Goal: Transaction & Acquisition: Purchase product/service

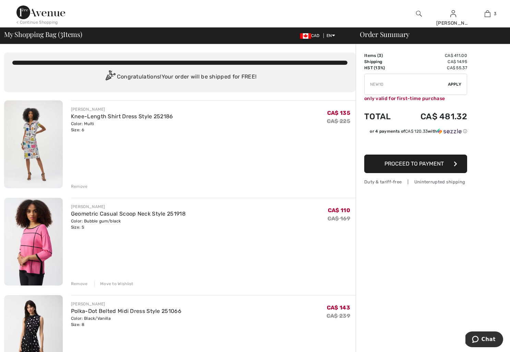
click at [38, 135] on img at bounding box center [33, 145] width 59 height 88
click at [33, 137] on img at bounding box center [33, 145] width 59 height 88
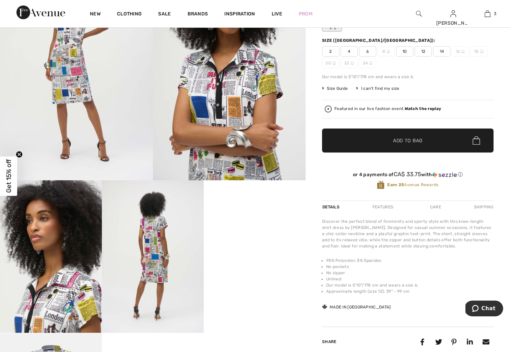
scroll to position [142, 0]
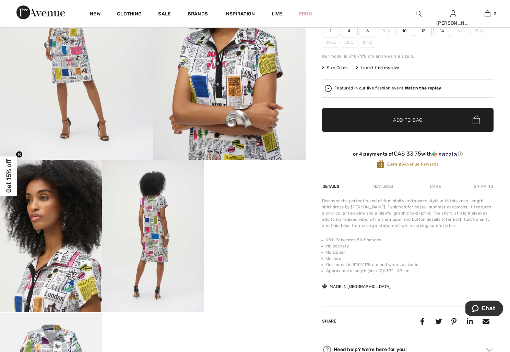
click at [366, 33] on span "6" at bounding box center [367, 31] width 17 height 10
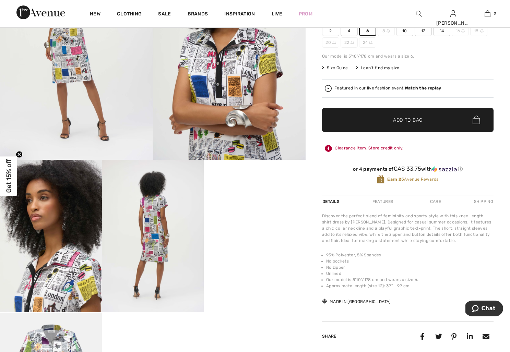
click at [389, 119] on span "✔ Added to Bag" at bounding box center [398, 119] width 42 height 7
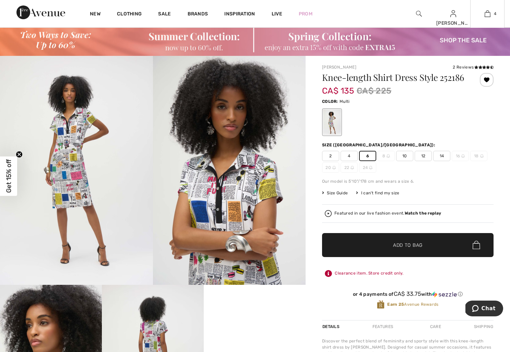
scroll to position [11, 0]
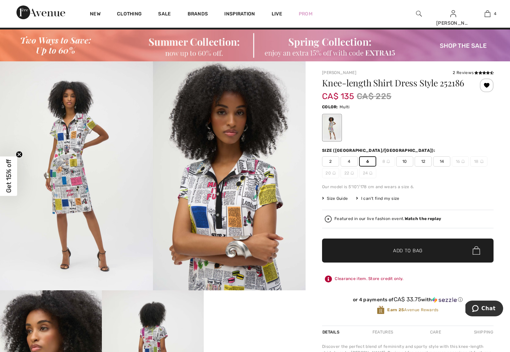
click at [197, 49] on img at bounding box center [255, 46] width 510 height 32
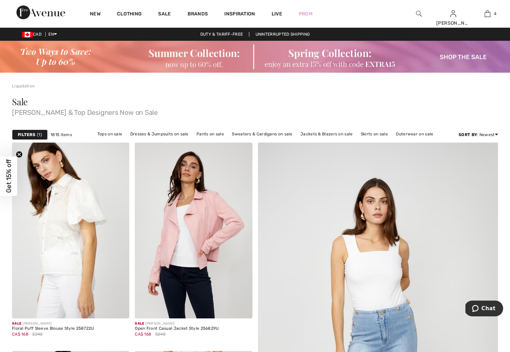
click at [478, 57] on img at bounding box center [255, 57] width 510 height 32
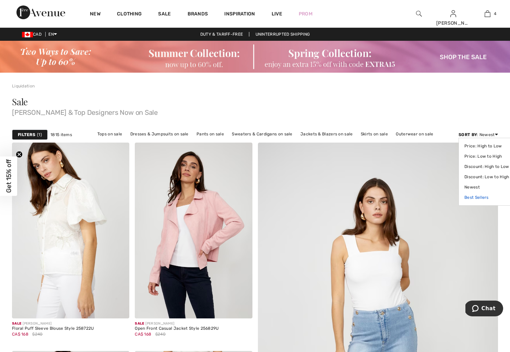
click at [481, 196] on link "Best Sellers" at bounding box center [487, 198] width 45 height 10
click at [25, 135] on strong "Filters" at bounding box center [27, 135] width 18 height 6
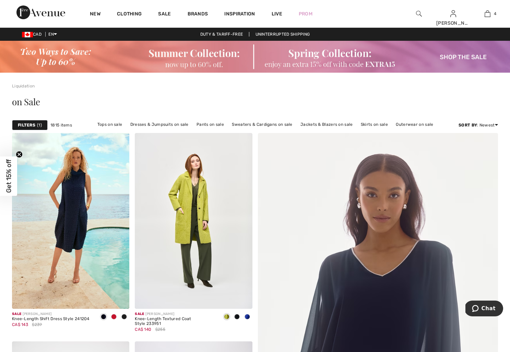
click at [28, 127] on strong "Filters" at bounding box center [27, 125] width 18 height 6
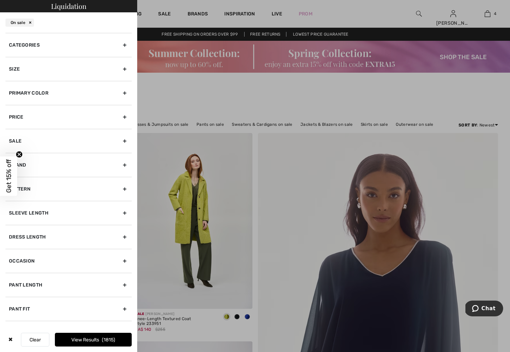
click at [256, 97] on div at bounding box center [255, 176] width 510 height 352
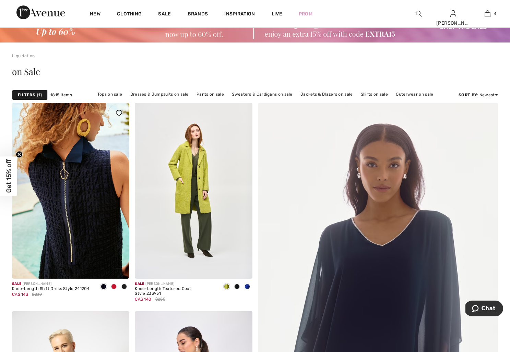
scroll to position [31, 0]
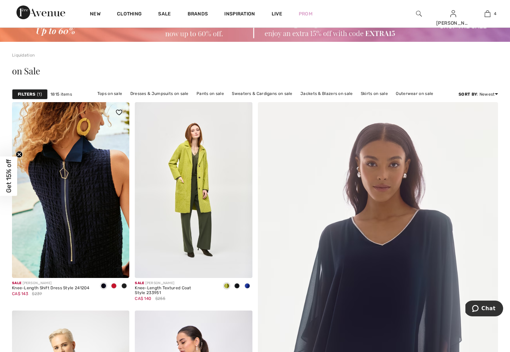
click at [72, 195] on img at bounding box center [70, 190] width 117 height 176
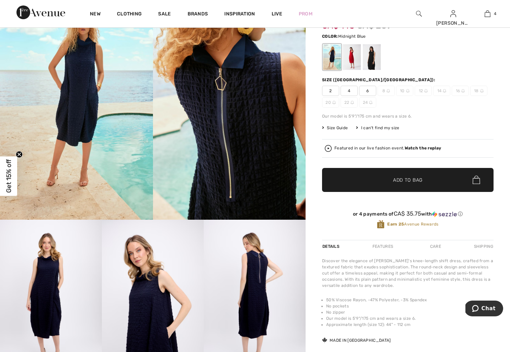
scroll to position [77, 0]
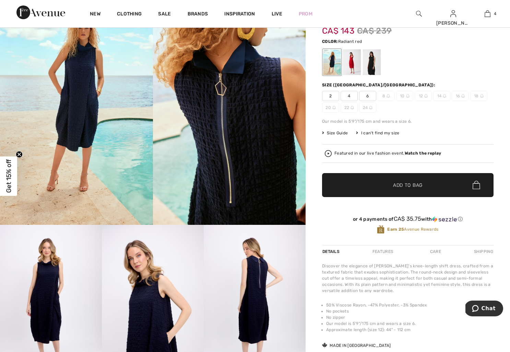
click at [353, 61] on div at bounding box center [352, 62] width 18 height 26
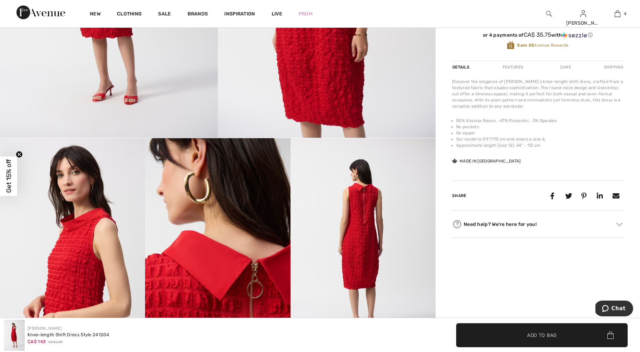
scroll to position [206, 0]
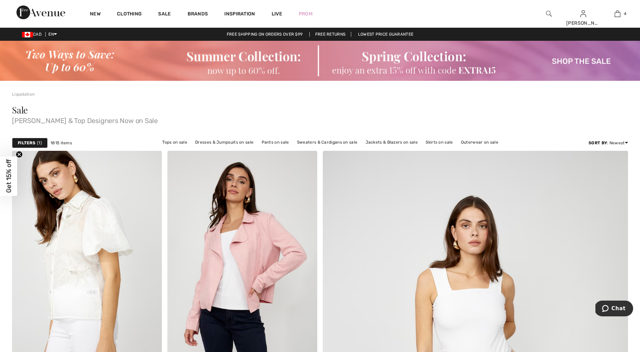
click at [395, 65] on img at bounding box center [320, 61] width 640 height 40
click at [570, 63] on img at bounding box center [320, 61] width 640 height 40
click at [27, 140] on strong "Filters" at bounding box center [27, 143] width 18 height 6
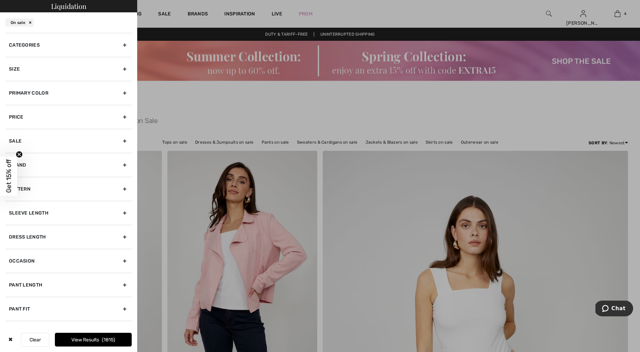
click at [617, 142] on div at bounding box center [320, 176] width 640 height 352
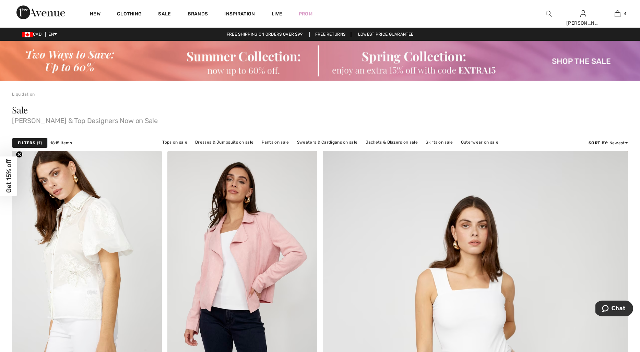
click at [36, 141] on div "Filters 1" at bounding box center [30, 143] width 36 height 10
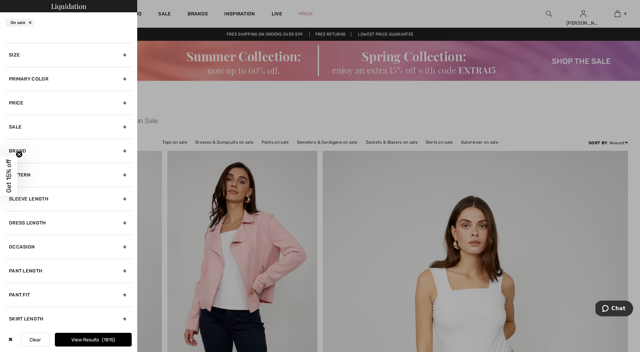
scroll to position [18, 0]
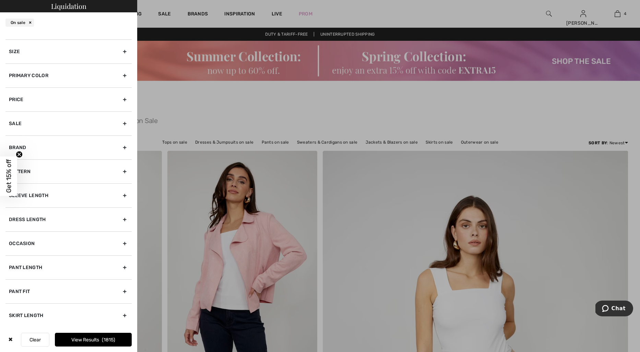
click at [128, 146] on div "Brand" at bounding box center [68, 148] width 126 height 24
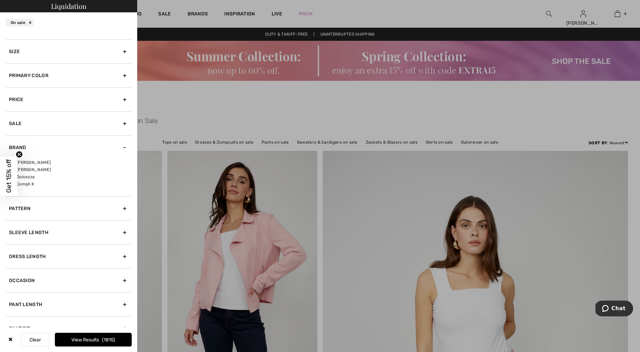
click at [39, 162] on label "[PERSON_NAME]" at bounding box center [70, 163] width 123 height 6
click at [14, 162] on input"] "[PERSON_NAME]" at bounding box center [11, 162] width 5 height 5
checkbox input"] "true"
click at [81, 334] on button "View Results 1392" at bounding box center [93, 340] width 77 height 14
click at [618, 143] on div at bounding box center [320, 176] width 640 height 352
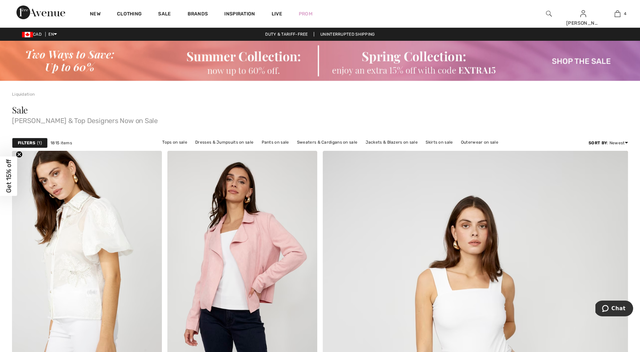
click at [618, 143] on div "Sort By : Newest Price: High to Low Price: Low to High Discount: High to Low Di…" at bounding box center [608, 143] width 39 height 6
click at [606, 205] on link "Best Sellers" at bounding box center [617, 206] width 45 height 10
click at [610, 205] on link "Best Sellers" at bounding box center [617, 206] width 45 height 10
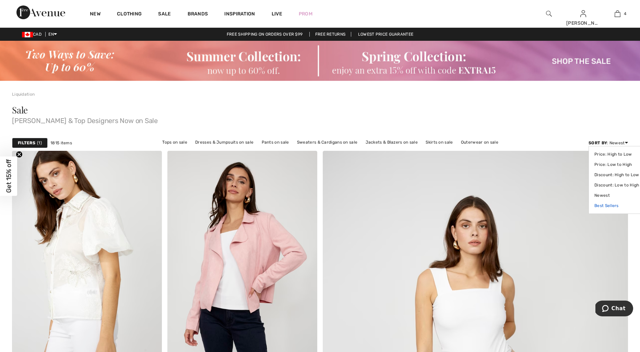
click at [600, 207] on link "Best Sellers" at bounding box center [617, 206] width 45 height 10
